Goal: Transaction & Acquisition: Book appointment/travel/reservation

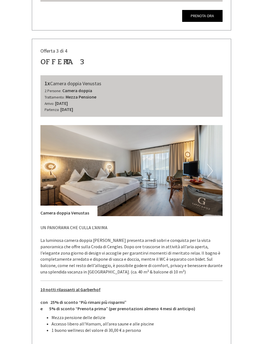
scroll to position [1236, 0]
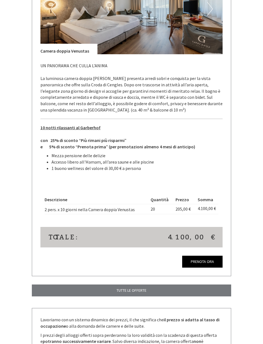
click at [38, 284] on link "TUTTE LE OFFERTE" at bounding box center [131, 290] width 199 height 12
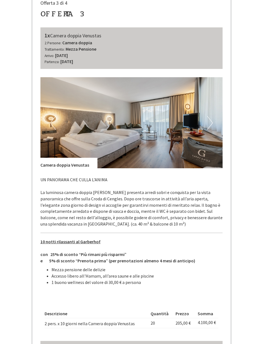
scroll to position [1122, 0]
click at [210, 116] on button "Next" at bounding box center [210, 123] width 6 height 14
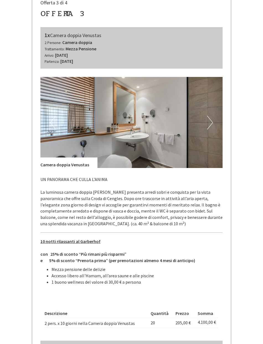
click at [211, 116] on button "Next" at bounding box center [210, 123] width 6 height 14
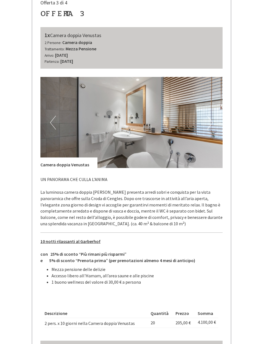
click at [211, 116] on button "Next" at bounding box center [210, 123] width 6 height 14
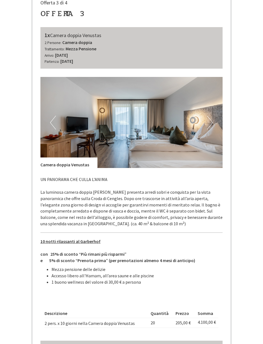
click at [216, 110] on img at bounding box center [131, 122] width 182 height 91
click at [216, 112] on img at bounding box center [131, 122] width 182 height 91
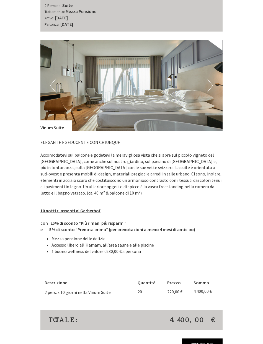
scroll to position [746, 0]
click at [192, 94] on img at bounding box center [131, 85] width 182 height 91
click at [186, 80] on img at bounding box center [131, 85] width 182 height 91
click at [212, 79] on button "Next" at bounding box center [210, 86] width 6 height 14
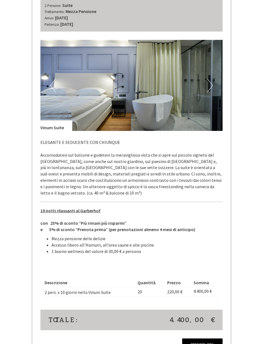
click at [212, 83] on img at bounding box center [131, 85] width 182 height 91
click at [210, 79] on button "Next" at bounding box center [210, 86] width 6 height 14
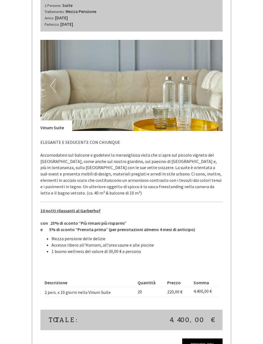
click at [212, 79] on button "Next" at bounding box center [210, 86] width 6 height 14
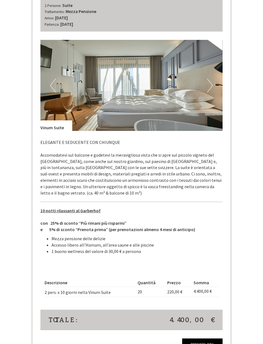
click at [213, 70] on img at bounding box center [131, 85] width 182 height 91
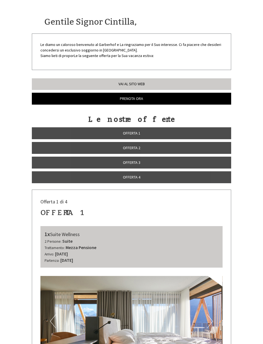
scroll to position [0, 0]
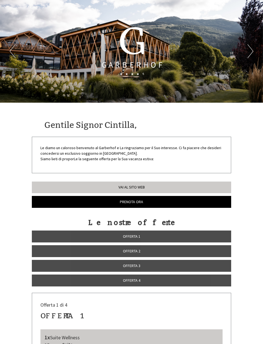
click at [205, 184] on link "Vai al sito web" at bounding box center [131, 187] width 199 height 12
